Goal: Understand process/instructions

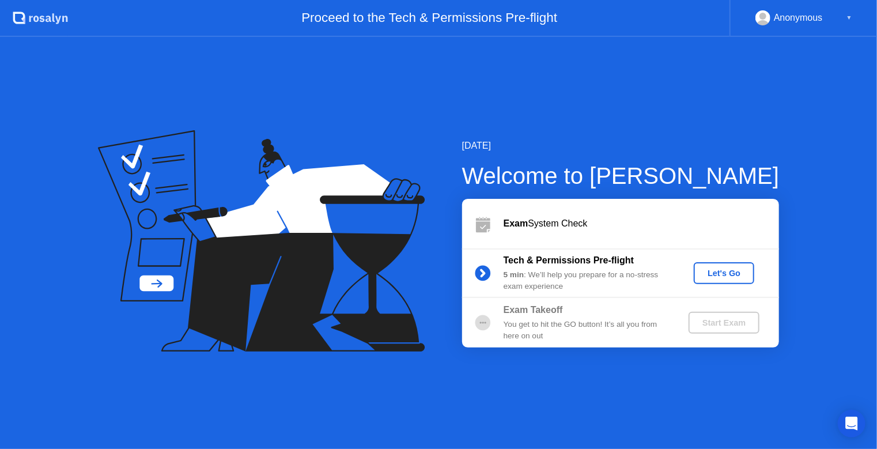
click at [719, 278] on div "Let's Go" at bounding box center [723, 272] width 51 height 9
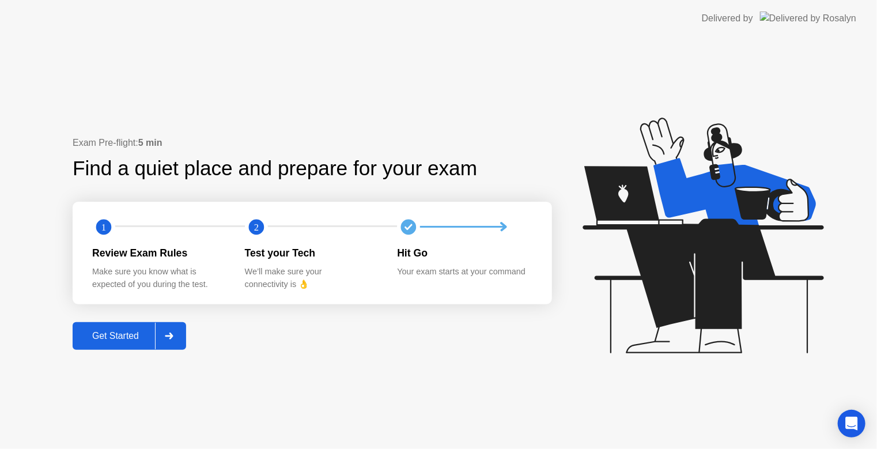
click at [119, 341] on div "Get Started" at bounding box center [115, 336] width 79 height 10
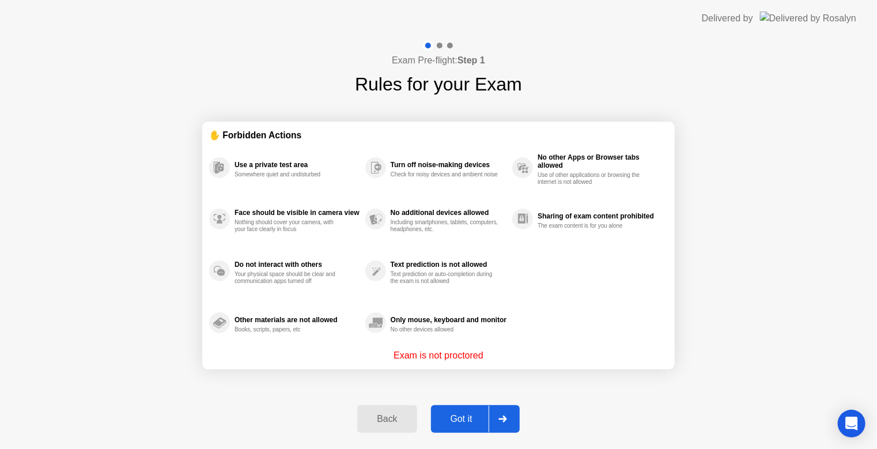
click at [463, 423] on div "Got it" at bounding box center [461, 419] width 54 height 10
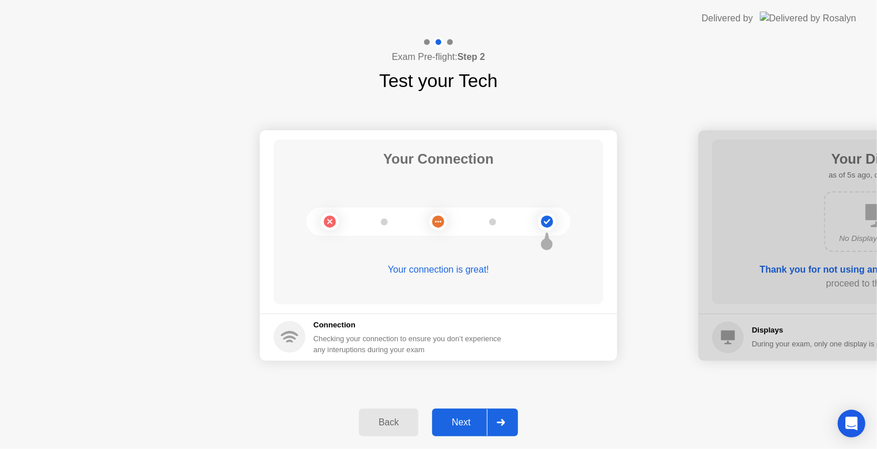
click at [463, 423] on div "Next" at bounding box center [460, 422] width 51 height 10
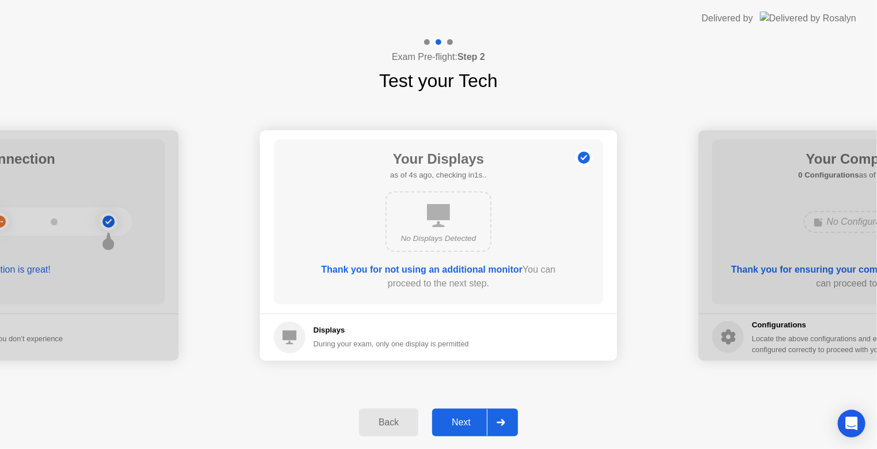
click at [463, 423] on div "Next" at bounding box center [460, 422] width 51 height 10
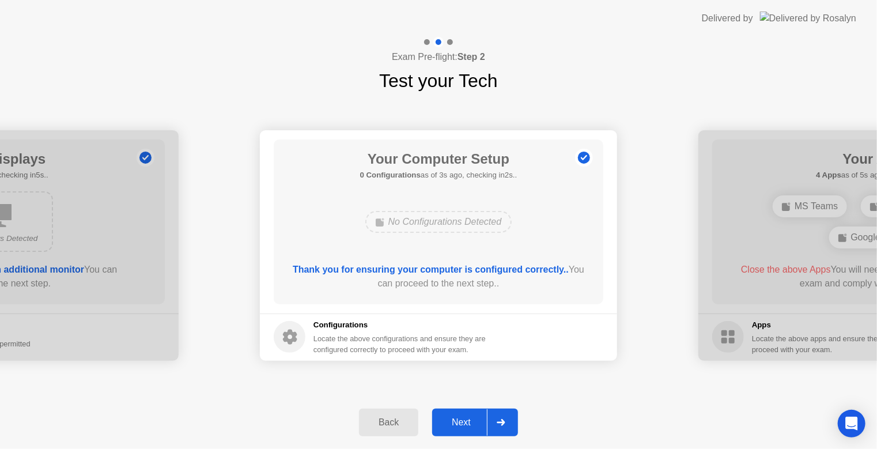
click at [526, 348] on footer "Configurations Locate the above configurations and ensure they are configured c…" at bounding box center [438, 336] width 357 height 47
click at [387, 427] on div "Back" at bounding box center [388, 422] width 52 height 10
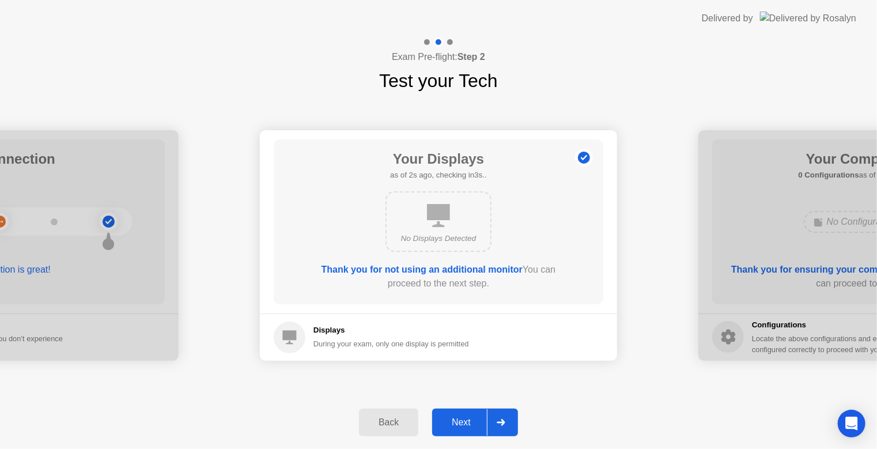
click at [387, 427] on div "Back" at bounding box center [388, 422] width 52 height 10
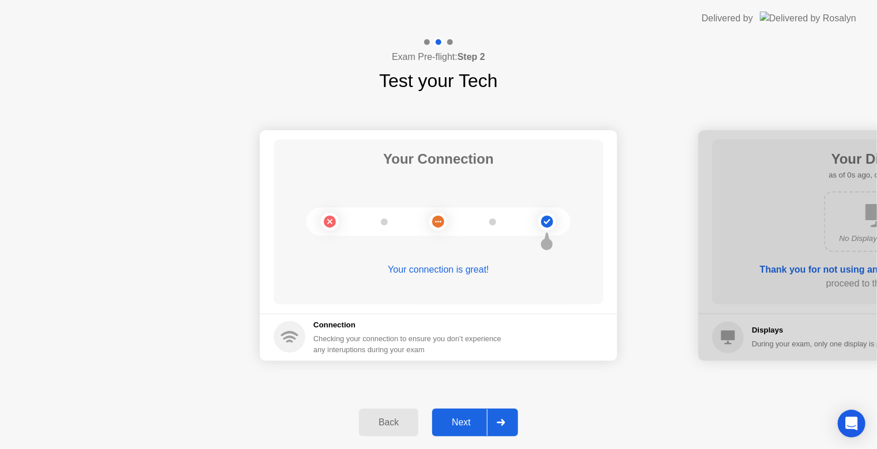
click at [466, 423] on div "Next" at bounding box center [460, 422] width 51 height 10
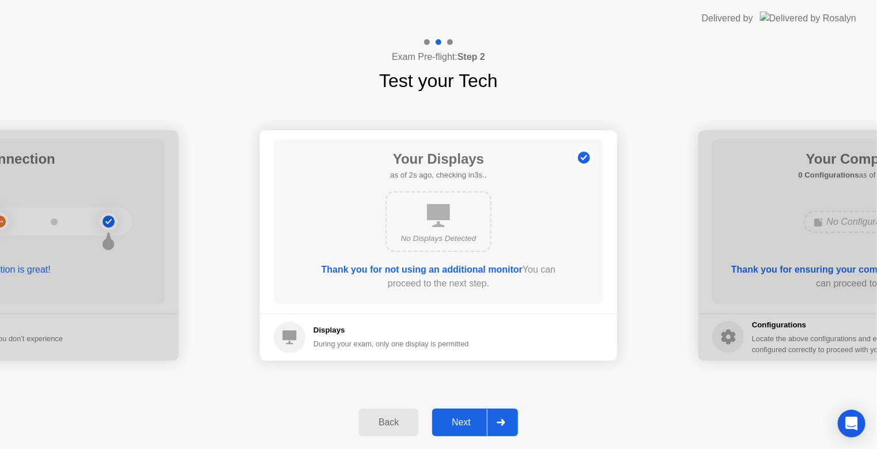
click at [466, 423] on div "Next" at bounding box center [460, 422] width 51 height 10
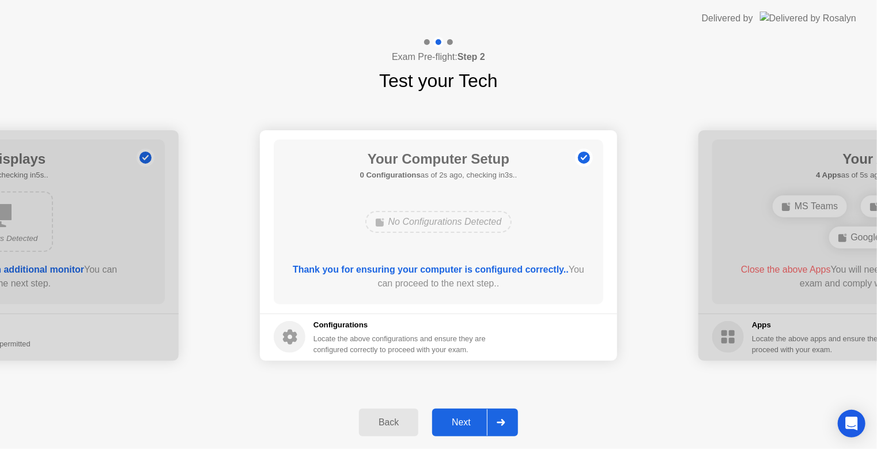
click at [466, 423] on div "Next" at bounding box center [460, 422] width 51 height 10
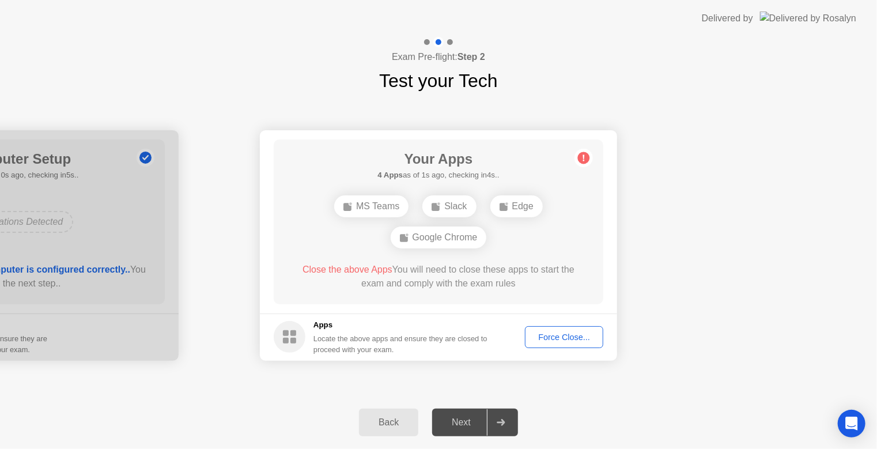
click at [462, 385] on div "Your Connection Your connection is great! Connection Checking your connection t…" at bounding box center [438, 244] width 877 height 301
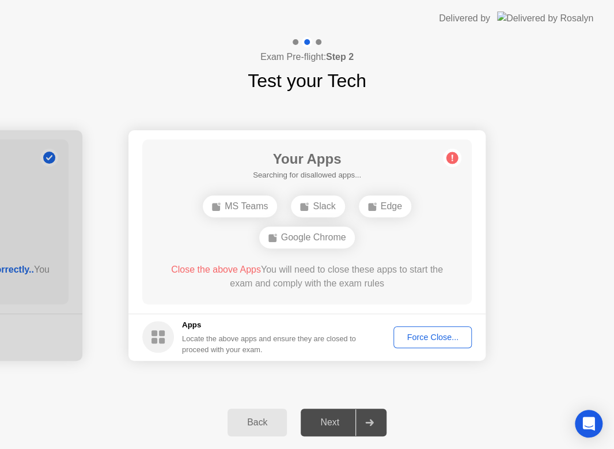
click at [452, 157] on icon at bounding box center [453, 157] width 2 height 6
click at [420, 246] on div "MS Teams Slack Edge Google Chrome" at bounding box center [307, 222] width 264 height 62
click at [218, 269] on span "Close the above Apps" at bounding box center [216, 269] width 90 height 10
click at [443, 342] on div "Force Close..." at bounding box center [432, 336] width 70 height 9
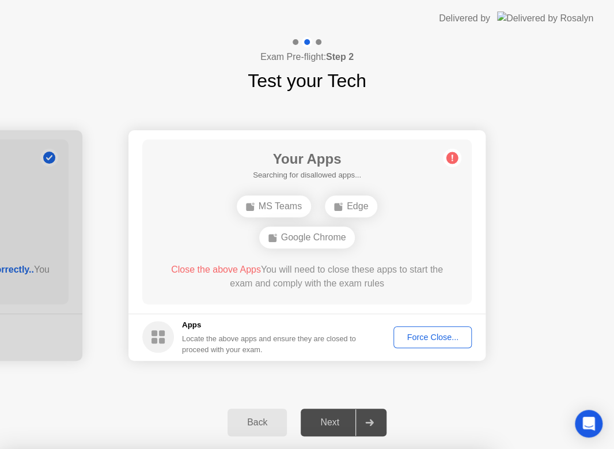
click at [96, 384] on div "Your Connection Your connection is great! Connection Checking your connection t…" at bounding box center [307, 244] width 614 height 301
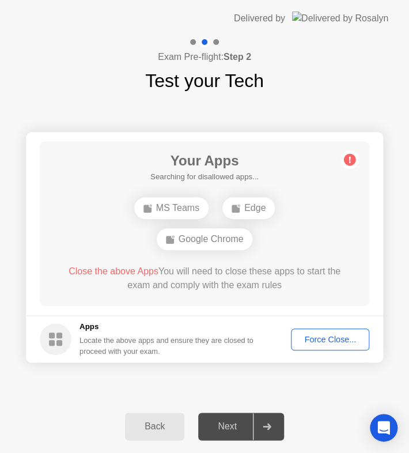
click at [233, 426] on div "Next" at bounding box center [227, 426] width 51 height 10
click at [270, 425] on icon at bounding box center [267, 426] width 8 height 7
click at [228, 422] on div "Next" at bounding box center [227, 426] width 51 height 10
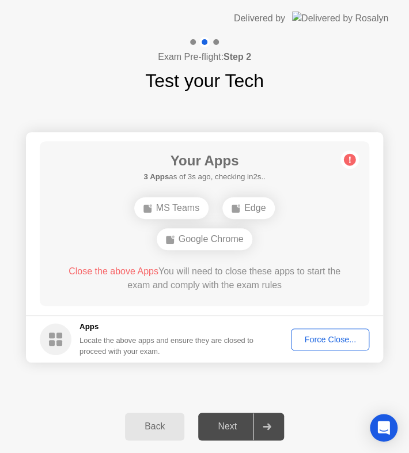
click at [228, 422] on div "Next" at bounding box center [227, 426] width 51 height 10
